Goal: Task Accomplishment & Management: Use online tool/utility

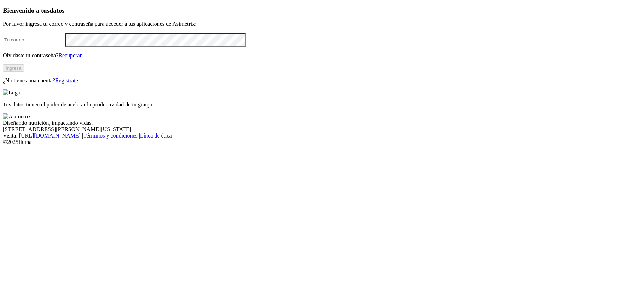
type input "[PERSON_NAME][EMAIL_ADDRESS][PERSON_NAME][DOMAIN_NAME]"
drag, startPoint x: 217, startPoint y: 141, endPoint x: 200, endPoint y: 142, distance: 16.7
click at [217, 84] on div "Bienvenido a tus datos Por favor ingresa tu correo y contraseña para acceder a …" at bounding box center [322, 45] width 639 height 77
click at [24, 72] on button "Ingresa" at bounding box center [13, 67] width 21 height 7
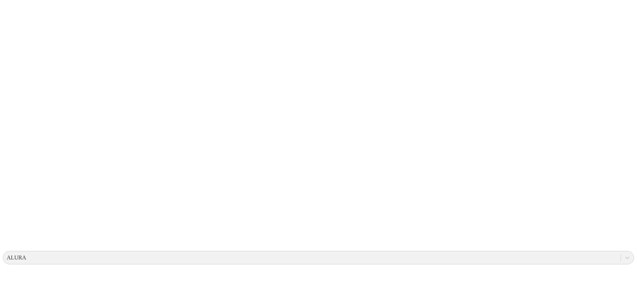
scroll to position [142, 0]
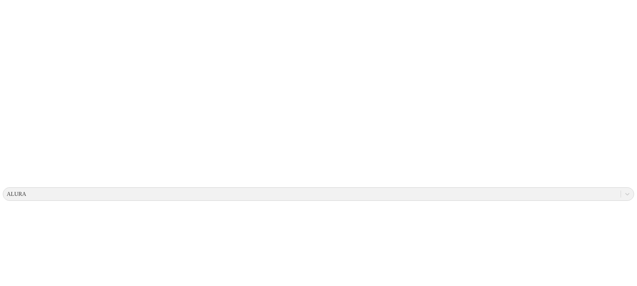
scroll to position [0, 0]
